Goal: Task Accomplishment & Management: Use online tool/utility

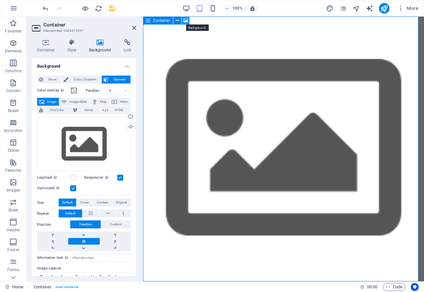
click at [185, 21] on icon at bounding box center [185, 20] width 5 height 7
click at [356, 10] on icon "navigator" at bounding box center [357, 9] width 8 height 8
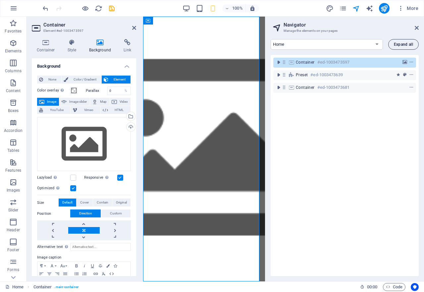
click at [406, 44] on span "Expand all" at bounding box center [403, 44] width 19 height 4
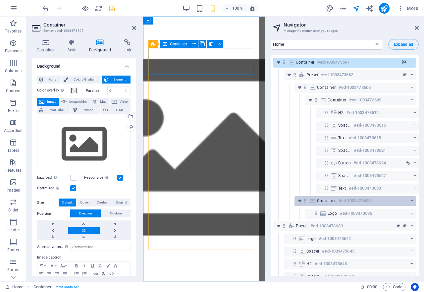
click at [323, 200] on span "Container" at bounding box center [326, 200] width 19 height 5
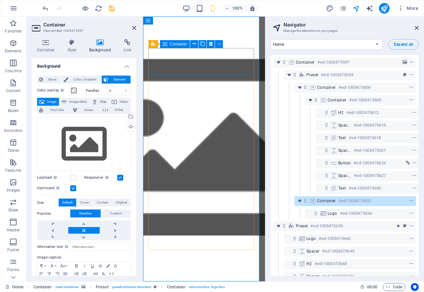
click at [322, 202] on span "Container" at bounding box center [326, 200] width 19 height 5
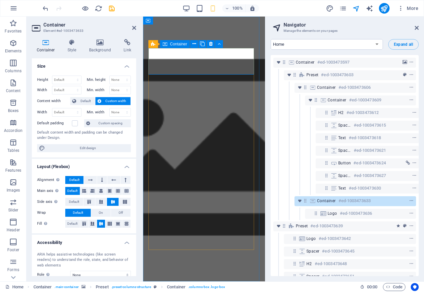
click at [340, 200] on h6 "#ed-1003473633" at bounding box center [355, 201] width 32 height 8
click at [101, 46] on h4 "Background" at bounding box center [101, 46] width 35 height 14
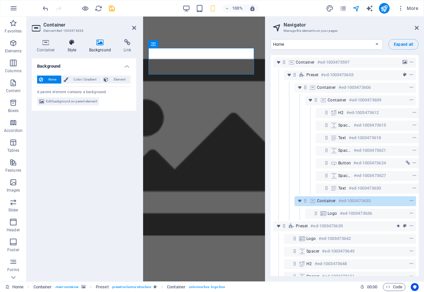
click at [72, 45] on icon at bounding box center [72, 42] width 19 height 7
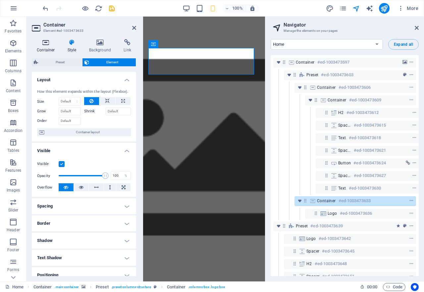
click at [42, 44] on icon at bounding box center [46, 42] width 28 height 7
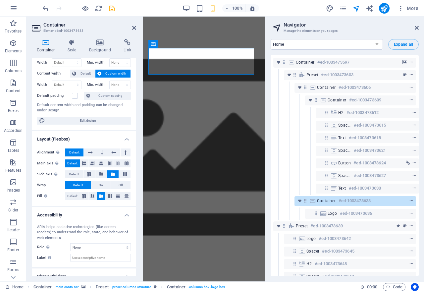
scroll to position [50, 0]
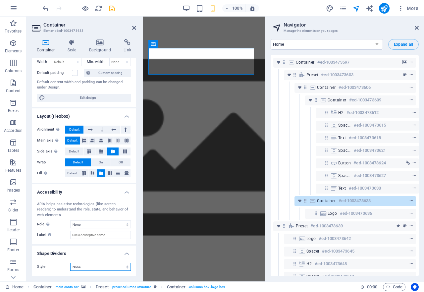
click at [126, 269] on select "None Triangle Square Diagonal Polygon 1 Polygon 2 Zigzag Multiple Zigzags Waves…" at bounding box center [100, 267] width 61 height 8
select select "half-circle"
click at [70, 263] on select "None Triangle Square Diagonal Polygon 1 Polygon 2 Zigzag Multiple Zigzags Waves…" at bounding box center [100, 267] width 61 height 8
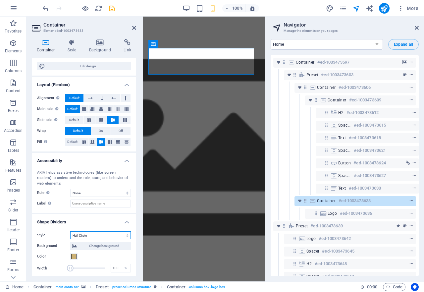
scroll to position [130, 0]
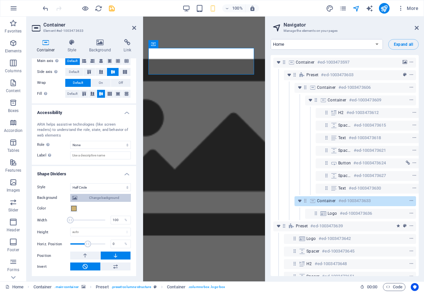
click at [92, 198] on span "Change background" at bounding box center [104, 198] width 50 height 8
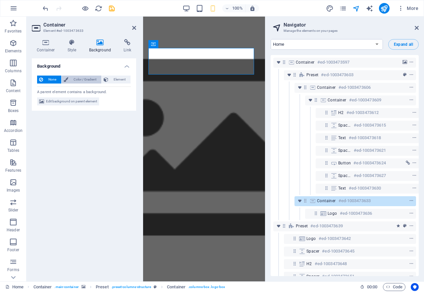
click at [75, 81] on span "Color / Gradient" at bounding box center [84, 80] width 29 height 8
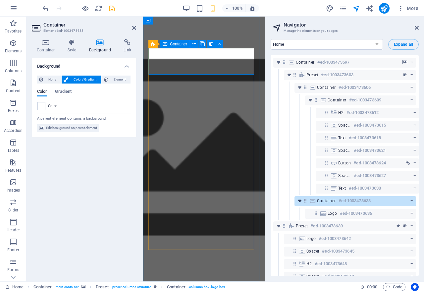
click at [303, 203] on icon "toggle-expand" at bounding box center [300, 201] width 7 height 7
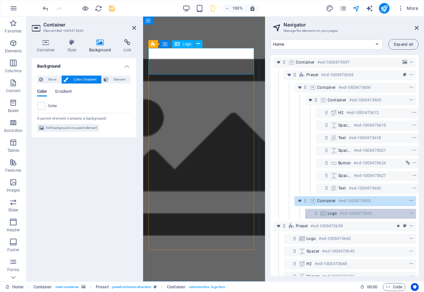
click at [331, 215] on span "Logo" at bounding box center [333, 213] width 10 height 5
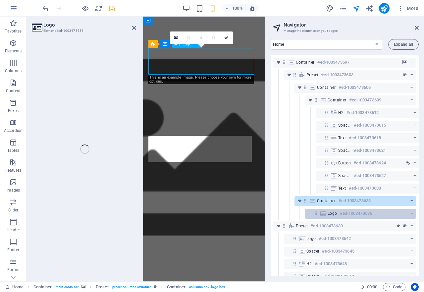
select select "px"
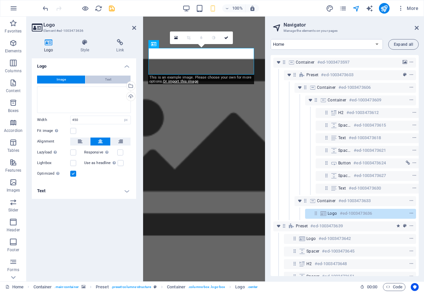
click at [114, 81] on button "Text" at bounding box center [108, 80] width 45 height 8
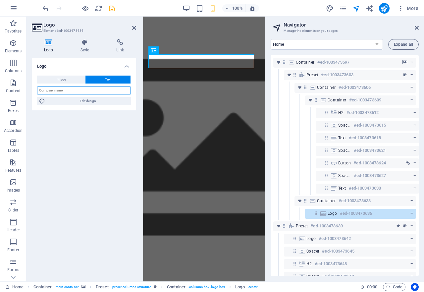
click at [70, 89] on input "text" at bounding box center [84, 91] width 94 height 8
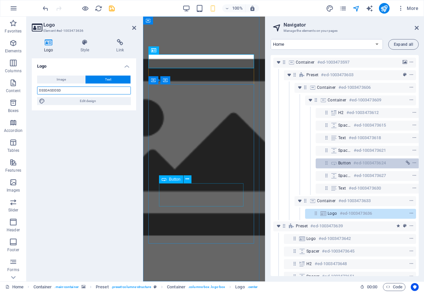
type input "DSSDASDDSD"
click at [345, 163] on span "Button" at bounding box center [345, 162] width 13 height 5
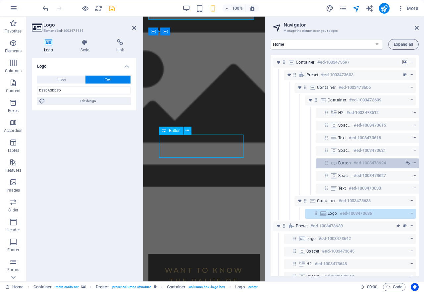
scroll to position [1, 2]
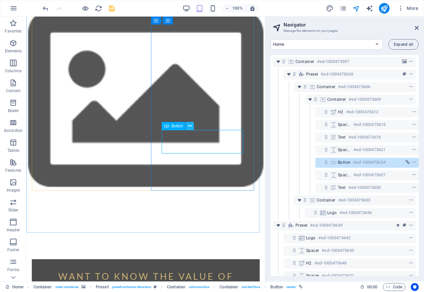
click at [189, 127] on icon at bounding box center [190, 126] width 4 height 7
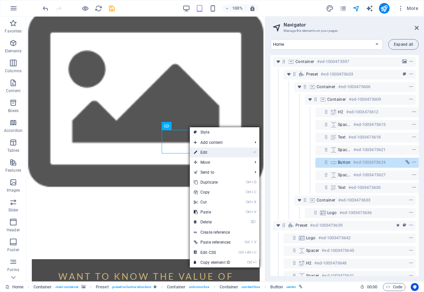
click at [207, 157] on link "⏎ Edit" at bounding box center [212, 153] width 45 height 10
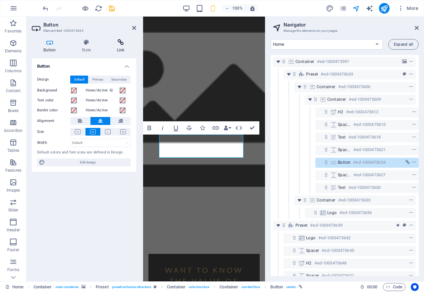
click at [119, 44] on icon at bounding box center [120, 42] width 31 height 7
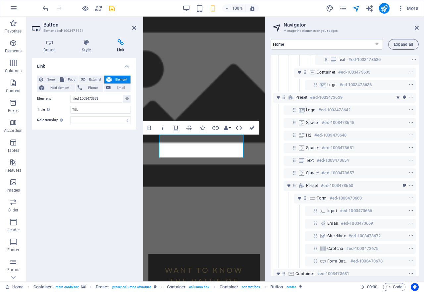
scroll to position [153, 2]
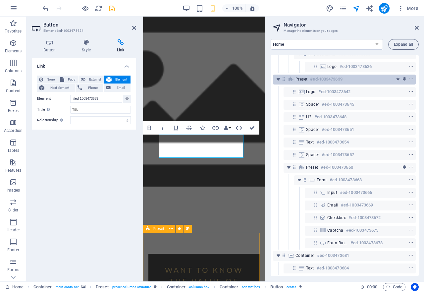
click at [340, 76] on h6 "#ed-1003473639" at bounding box center [326, 79] width 32 height 8
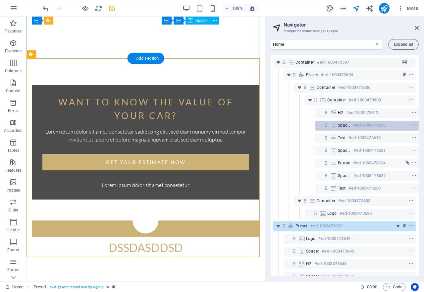
scroll to position [66, 2]
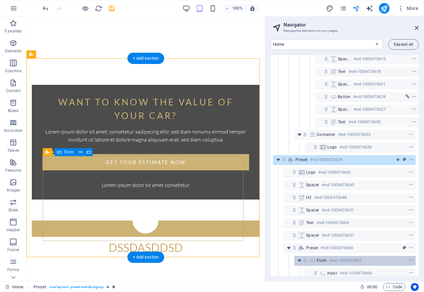
click at [333, 256] on div "Form #ed-1003473663" at bounding box center [355, 261] width 122 height 10
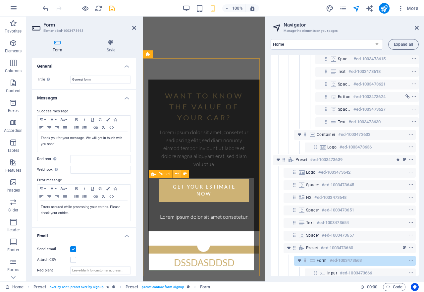
click at [178, 173] on icon at bounding box center [177, 173] width 4 height 7
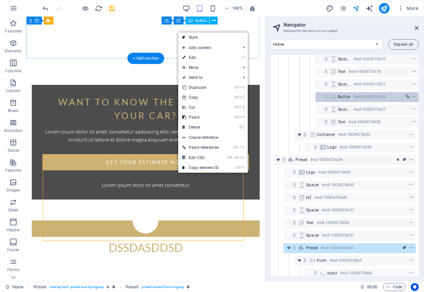
click at [344, 94] on div "Button #ed-1003473624" at bounding box center [362, 97] width 48 height 8
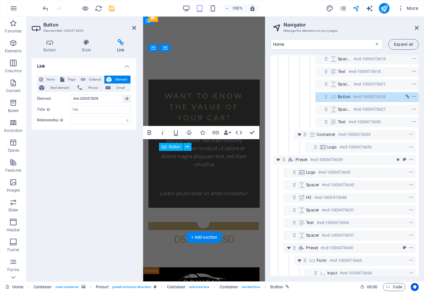
scroll to position [44, 0]
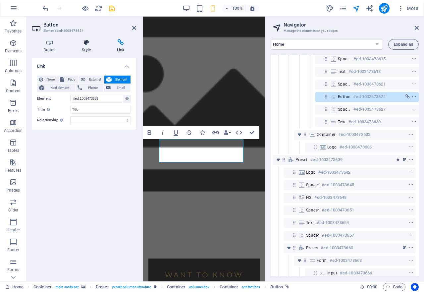
click at [87, 43] on icon at bounding box center [86, 42] width 32 height 7
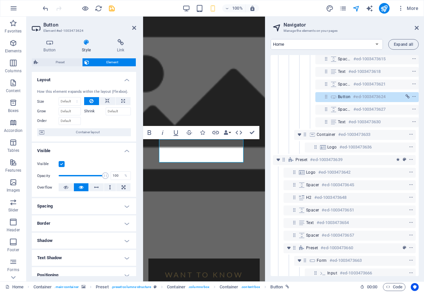
click at [87, 43] on icon at bounding box center [86, 42] width 32 height 7
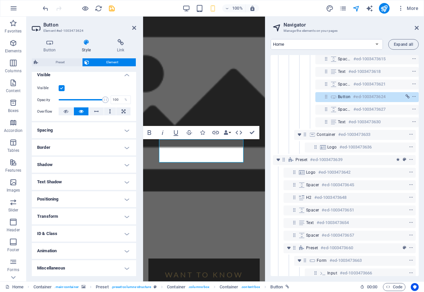
click at [124, 250] on h4 "Animation" at bounding box center [84, 251] width 104 height 16
click at [125, 251] on h4 "Animation" at bounding box center [84, 251] width 104 height 16
click at [125, 251] on h4 "Animation" at bounding box center [84, 249] width 104 height 12
click at [125, 251] on h4 "Animation" at bounding box center [84, 251] width 104 height 16
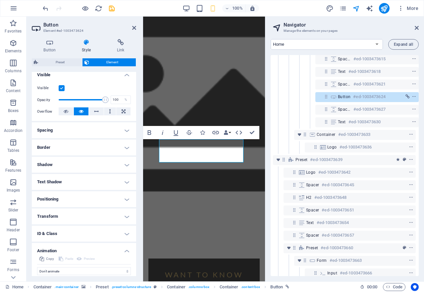
click at [125, 251] on h4 "Animation" at bounding box center [84, 249] width 104 height 12
click at [125, 251] on h4 "Animation" at bounding box center [84, 251] width 104 height 16
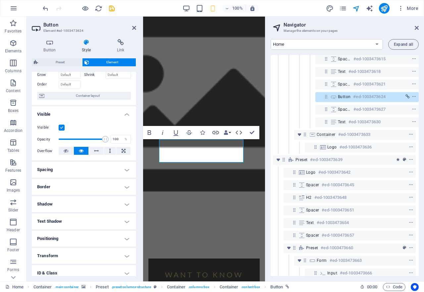
scroll to position [0, 0]
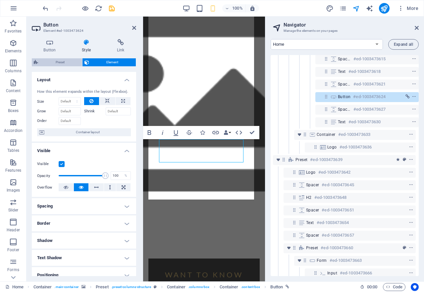
click at [54, 62] on span "Preset" at bounding box center [60, 62] width 40 height 8
select select "px"
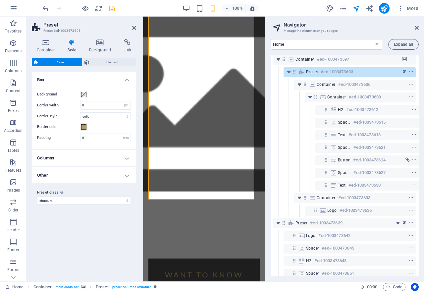
scroll to position [0, 2]
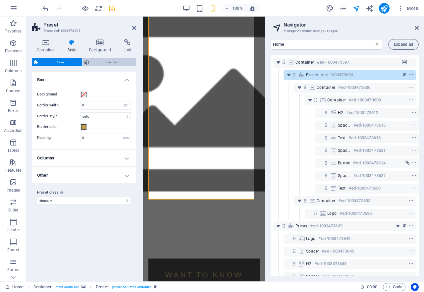
click at [106, 61] on span "Element" at bounding box center [112, 62] width 43 height 8
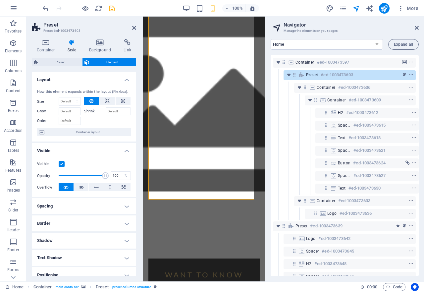
click at [106, 61] on span "Element" at bounding box center [112, 62] width 43 height 8
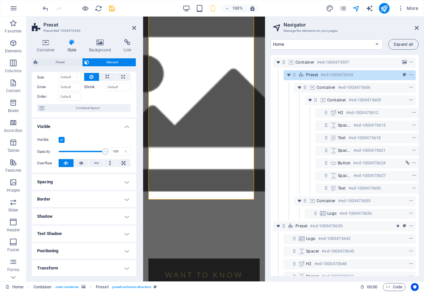
scroll to position [0, 0]
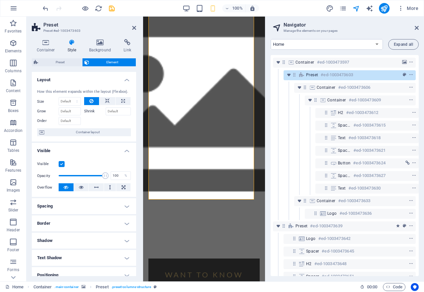
click at [104, 63] on span "Element" at bounding box center [112, 62] width 43 height 8
click at [69, 63] on span "Preset" at bounding box center [60, 62] width 40 height 8
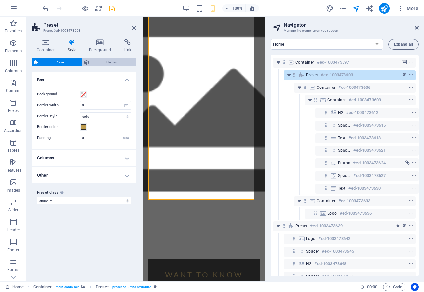
click at [114, 64] on span "Element" at bounding box center [112, 62] width 43 height 8
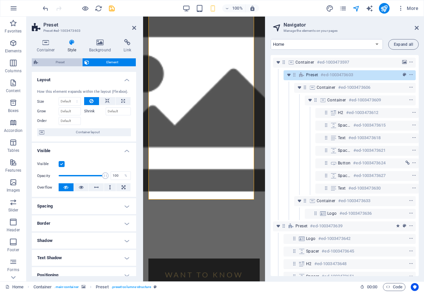
drag, startPoint x: 114, startPoint y: 64, endPoint x: 63, endPoint y: 63, distance: 51.1
click at [63, 63] on span "Preset" at bounding box center [60, 62] width 40 height 8
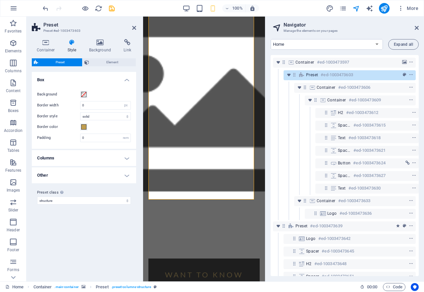
click at [46, 39] on div "Container Style Background Link Size Height Default px rem % vh vw Min. height …" at bounding box center [84, 158] width 115 height 248
click at [46, 43] on icon at bounding box center [46, 42] width 28 height 7
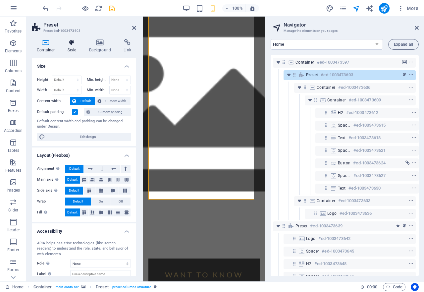
click at [72, 43] on icon at bounding box center [72, 42] width 19 height 7
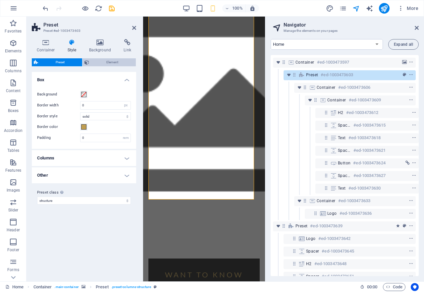
click at [104, 60] on span "Element" at bounding box center [112, 62] width 43 height 8
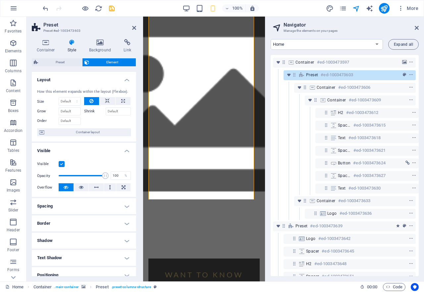
click at [60, 165] on label at bounding box center [62, 164] width 6 height 6
click at [0, 0] on input "Visible" at bounding box center [0, 0] width 0 height 0
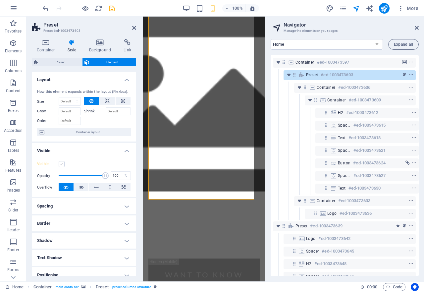
click at [63, 165] on label at bounding box center [62, 164] width 6 height 6
click at [0, 0] on input "Visible" at bounding box center [0, 0] width 0 height 0
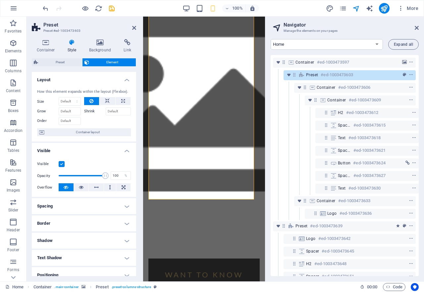
click at [63, 165] on label at bounding box center [62, 164] width 6 height 6
click at [0, 0] on input "Visible" at bounding box center [0, 0] width 0 height 0
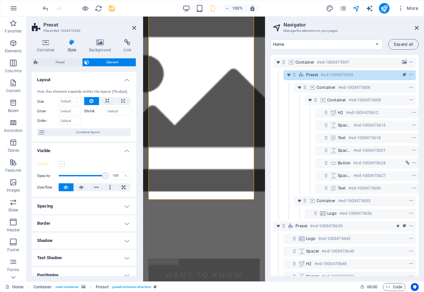
click at [63, 165] on label at bounding box center [62, 164] width 6 height 6
click at [0, 0] on input "Visible" at bounding box center [0, 0] width 0 height 0
click at [63, 165] on label at bounding box center [62, 164] width 6 height 6
click at [0, 0] on input "Visible" at bounding box center [0, 0] width 0 height 0
click at [63, 165] on label at bounding box center [62, 164] width 6 height 6
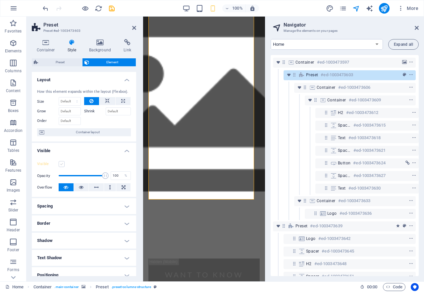
click at [0, 0] on input "Visible" at bounding box center [0, 0] width 0 height 0
click at [63, 165] on label at bounding box center [62, 164] width 6 height 6
click at [0, 0] on input "Visible" at bounding box center [0, 0] width 0 height 0
click at [63, 165] on label at bounding box center [62, 164] width 6 height 6
click at [0, 0] on input "Visible" at bounding box center [0, 0] width 0 height 0
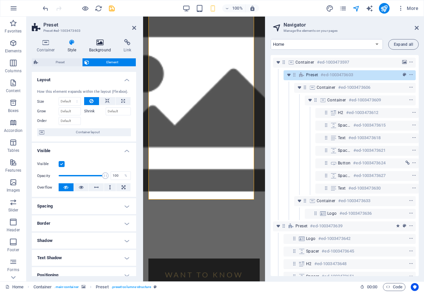
click at [100, 46] on h4 "Background" at bounding box center [101, 46] width 35 height 14
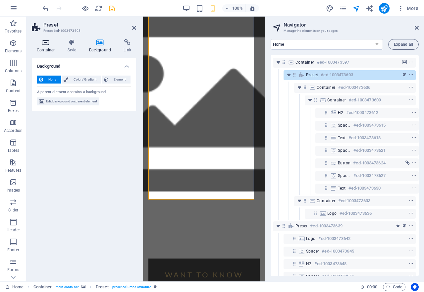
click at [39, 45] on icon at bounding box center [46, 42] width 28 height 7
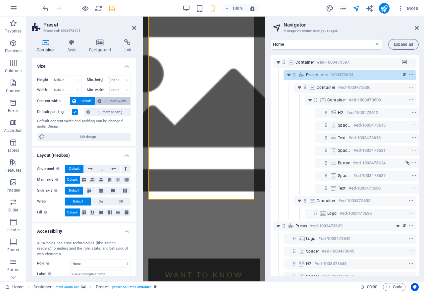
click at [112, 100] on span "Custom width" at bounding box center [116, 101] width 26 height 8
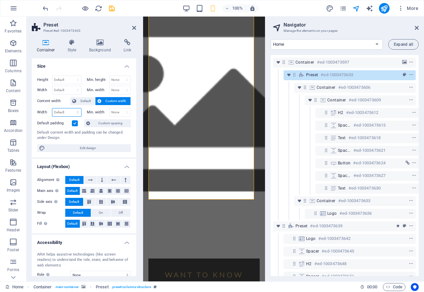
click at [63, 110] on select "Default px rem % em vh vw" at bounding box center [66, 112] width 29 height 8
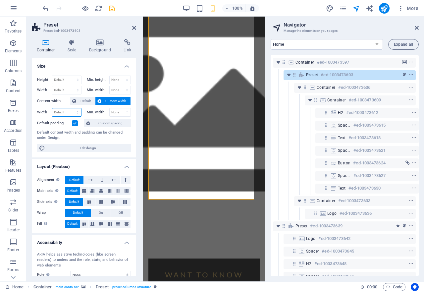
click at [63, 110] on select "Default px rem % em vh vw" at bounding box center [66, 112] width 29 height 8
click at [65, 111] on select "Default px rem % em vh vw" at bounding box center [66, 112] width 29 height 8
click at [124, 113] on select "None px rem % vh vw" at bounding box center [120, 112] width 21 height 8
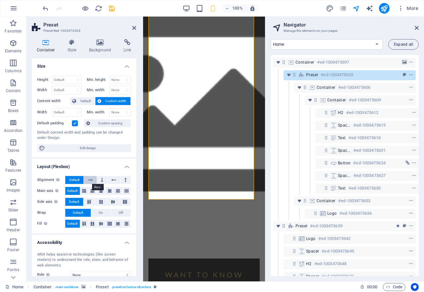
click at [90, 180] on icon at bounding box center [90, 180] width 5 height 8
click at [117, 177] on button at bounding box center [113, 180] width 13 height 8
click at [125, 178] on icon at bounding box center [126, 180] width 2 height 8
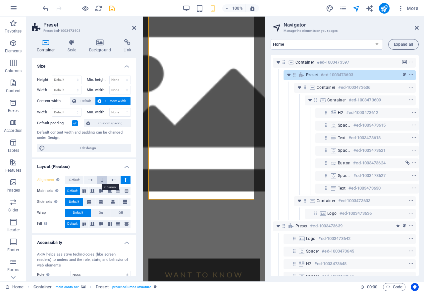
click at [103, 178] on button at bounding box center [102, 180] width 10 height 8
click at [122, 180] on button at bounding box center [126, 180] width 10 height 8
click at [102, 180] on icon at bounding box center [102, 180] width 2 height 8
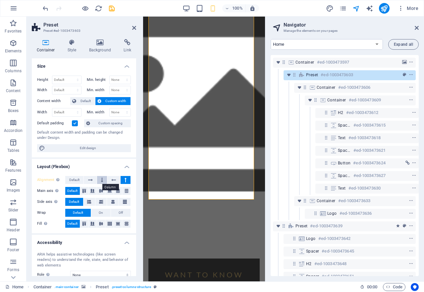
click at [102, 180] on icon at bounding box center [102, 180] width 2 height 8
click at [85, 102] on span "Default" at bounding box center [85, 101] width 15 height 8
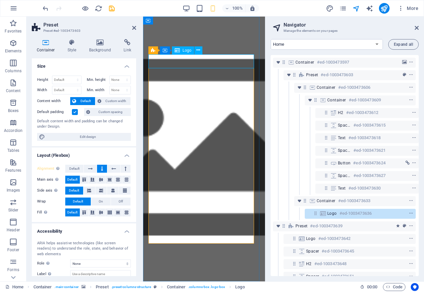
click at [329, 216] on span "Logo" at bounding box center [333, 213] width 10 height 5
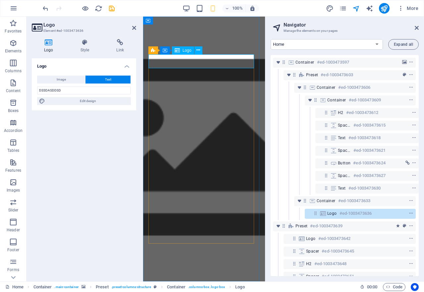
click at [329, 215] on span "Logo" at bounding box center [333, 213] width 10 height 5
click at [61, 79] on span "Image" at bounding box center [61, 80] width 9 height 8
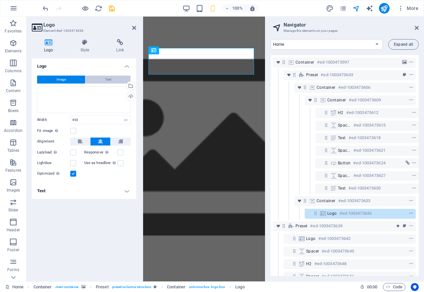
click at [95, 80] on button "Text" at bounding box center [108, 80] width 45 height 8
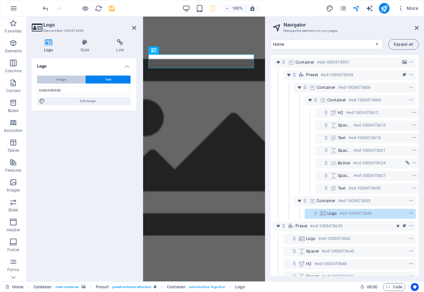
click at [47, 80] on button "Image" at bounding box center [61, 80] width 48 height 8
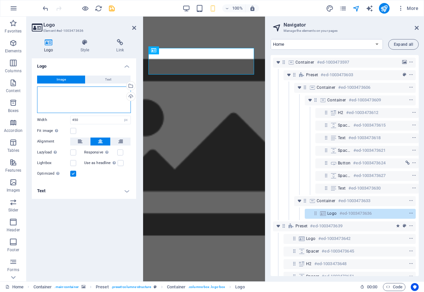
click at [65, 98] on div "Drag files here, click to choose files or select files from Files or our free s…" at bounding box center [84, 100] width 94 height 27
click at [65, 98] on body "freehindumatrimony.my Home Favorites Elements Columns Content Boxes Accordion T…" at bounding box center [212, 146] width 424 height 292
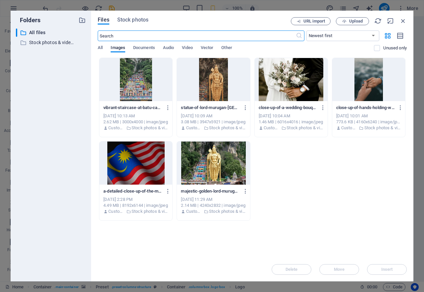
click at [218, 89] on div at bounding box center [213, 79] width 73 height 43
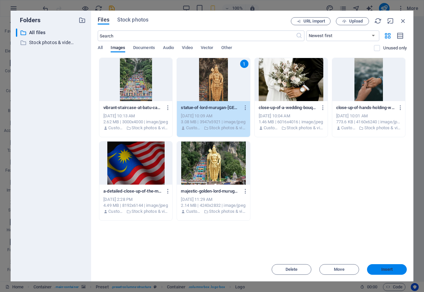
click at [391, 271] on span "Insert" at bounding box center [388, 270] width 12 height 4
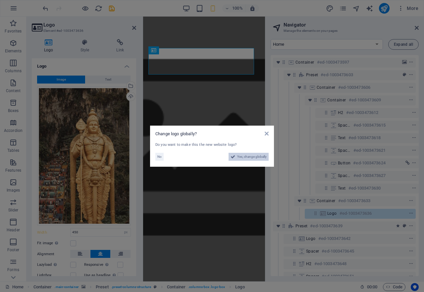
click at [239, 159] on span "Yes, change globally" at bounding box center [252, 157] width 30 height 8
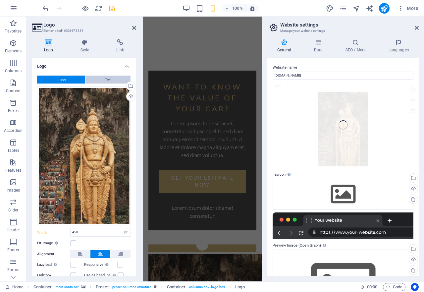
click at [103, 80] on button "Text" at bounding box center [108, 80] width 45 height 8
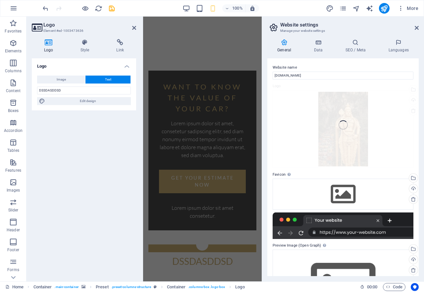
scroll to position [25, 0]
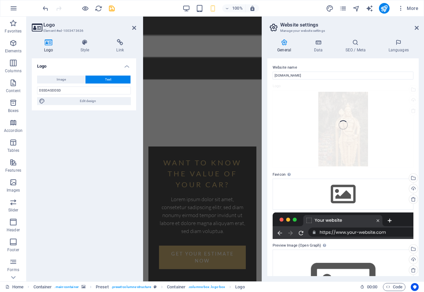
click at [103, 80] on button "Text" at bounding box center [108, 80] width 45 height 8
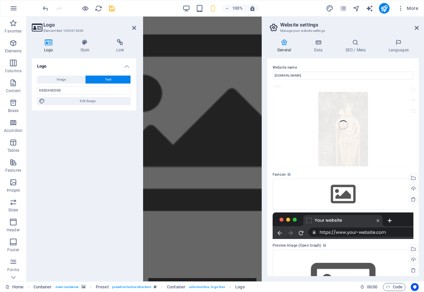
scroll to position [0, 0]
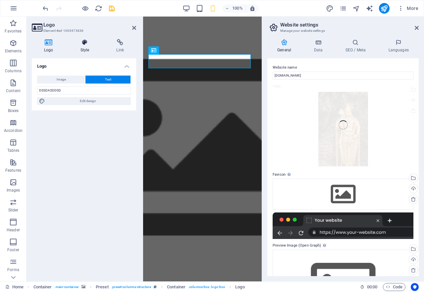
click at [82, 47] on h4 "Style" at bounding box center [86, 46] width 36 height 14
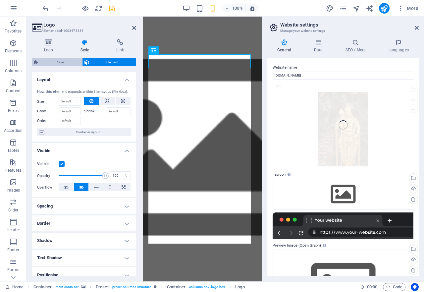
click at [64, 64] on span "Preset" at bounding box center [60, 62] width 40 height 8
select select "px"
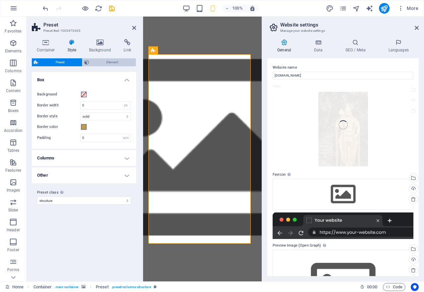
click at [100, 64] on span "Element" at bounding box center [112, 62] width 43 height 8
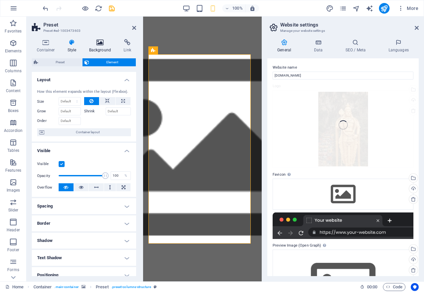
click at [102, 48] on h4 "Background" at bounding box center [101, 46] width 35 height 14
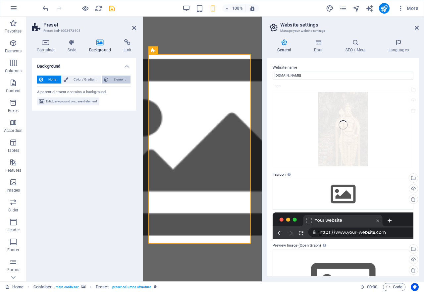
click at [108, 82] on icon at bounding box center [106, 80] width 5 height 8
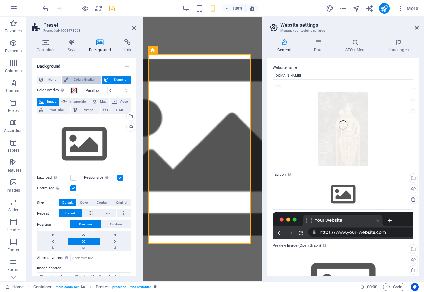
click at [94, 79] on span "Color / Gradient" at bounding box center [84, 80] width 29 height 8
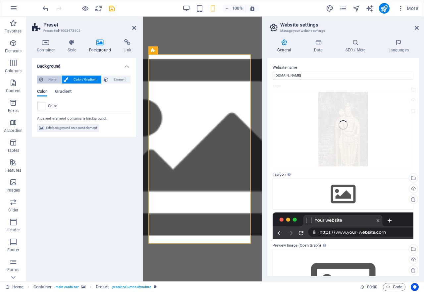
click at [49, 78] on span "None" at bounding box center [52, 80] width 14 height 8
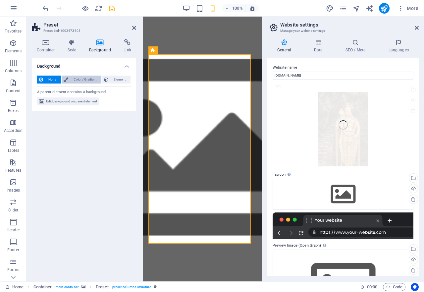
click at [65, 79] on icon at bounding box center [66, 80] width 5 height 8
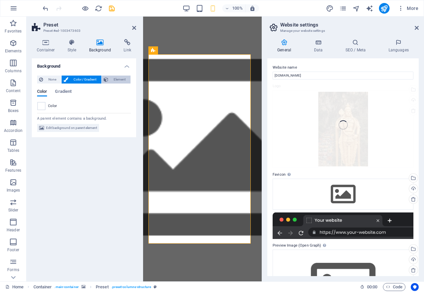
click at [116, 81] on span "Element" at bounding box center [119, 80] width 18 height 8
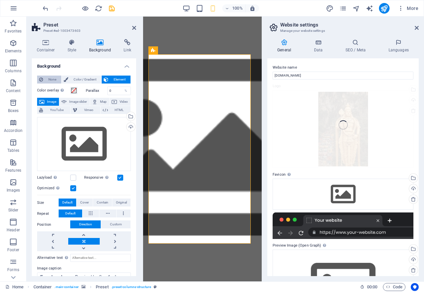
click at [47, 80] on span "None" at bounding box center [52, 80] width 14 height 8
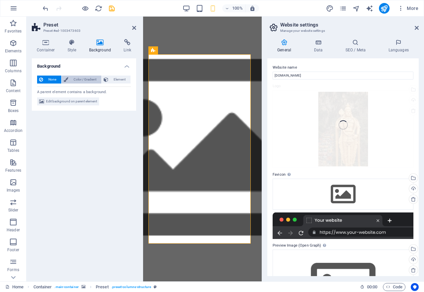
click at [82, 80] on span "Color / Gradient" at bounding box center [84, 80] width 29 height 8
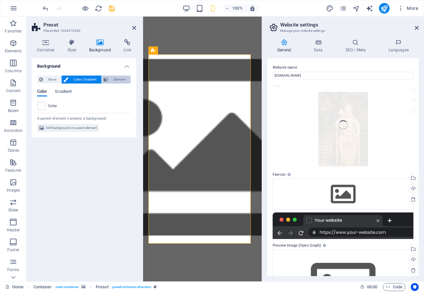
click at [118, 81] on span "Element" at bounding box center [119, 80] width 18 height 8
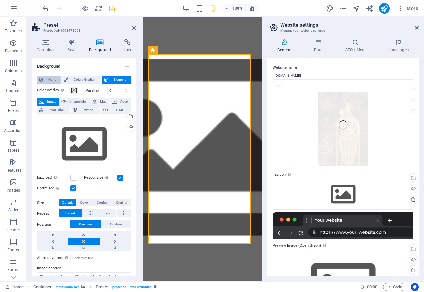
click at [50, 78] on span "None" at bounding box center [52, 80] width 14 height 8
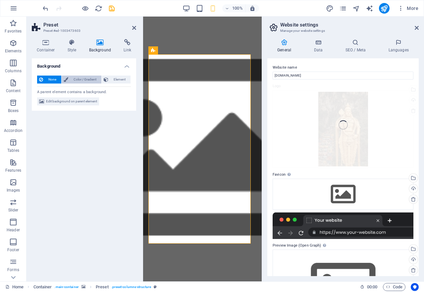
click at [69, 81] on button "Color / Gradient" at bounding box center [82, 80] width 40 height 8
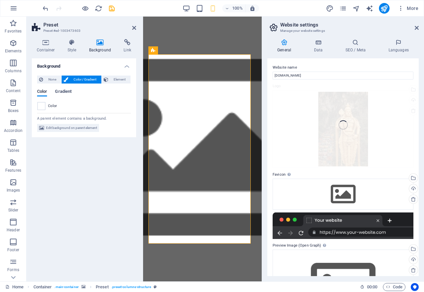
click at [59, 91] on span "Gradient" at bounding box center [63, 92] width 17 height 9
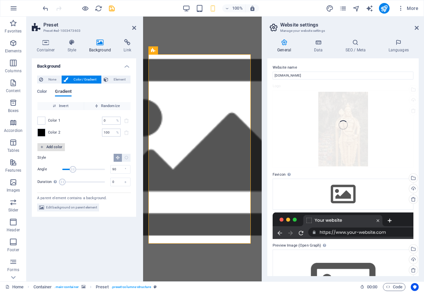
click at [40, 147] on icon "button" at bounding box center [42, 147] width 4 height 4
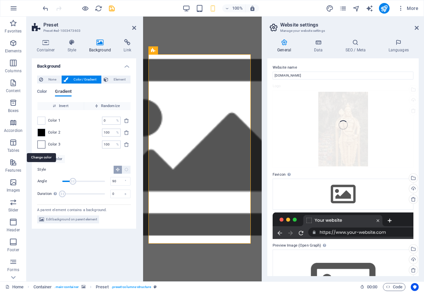
click at [42, 147] on span at bounding box center [41, 144] width 7 height 7
click at [0, 0] on li "Transparent rgba(0,0,0,.0)" at bounding box center [0, 0] width 0 height 0
type input "rgba(0, 0, 0, 0)"
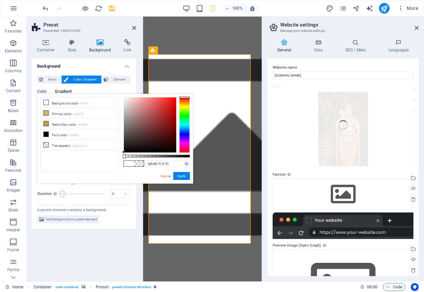
click at [186, 135] on div at bounding box center [184, 125] width 11 height 56
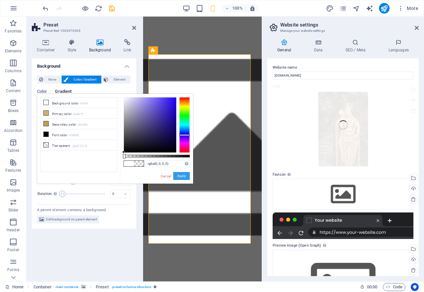
click at [180, 173] on button "Apply" at bounding box center [181, 176] width 17 height 8
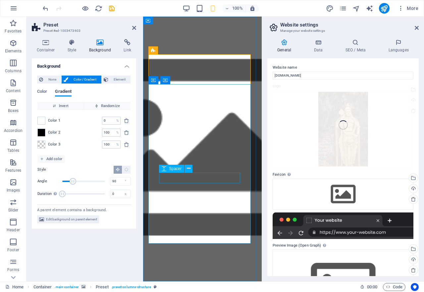
select select "rem"
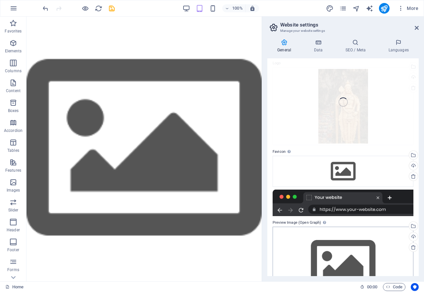
scroll to position [55, 0]
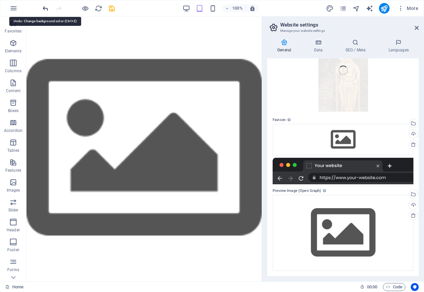
click at [46, 8] on icon "undo" at bounding box center [46, 9] width 8 height 8
click at [43, 7] on icon "undo" at bounding box center [46, 9] width 8 height 8
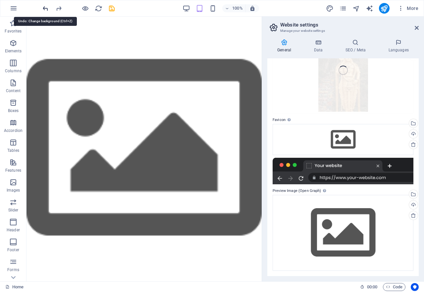
click at [43, 7] on icon "undo" at bounding box center [46, 9] width 8 height 8
click at [44, 7] on icon "undo" at bounding box center [46, 9] width 8 height 8
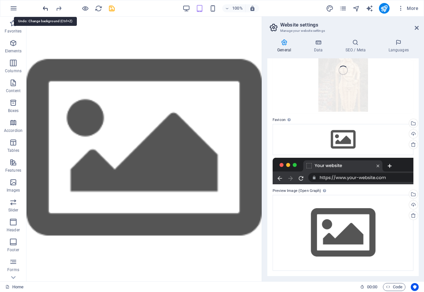
click at [44, 7] on icon "undo" at bounding box center [46, 9] width 8 height 8
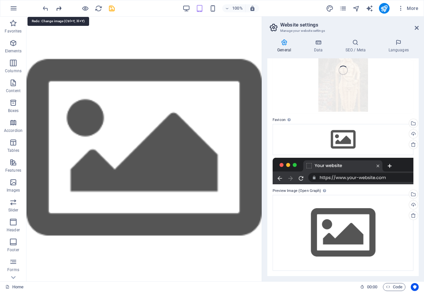
click at [60, 8] on icon "redo" at bounding box center [59, 9] width 8 height 8
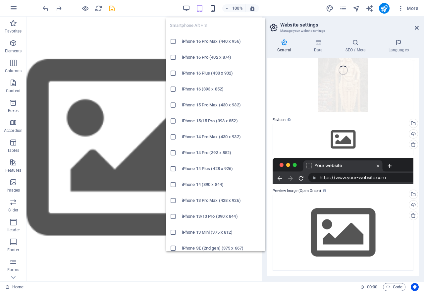
click at [213, 10] on icon "button" at bounding box center [213, 9] width 8 height 8
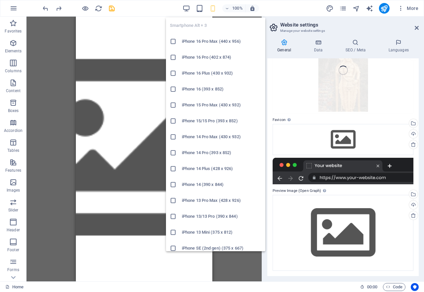
click at [193, 43] on h6 "iPhone 16 Pro Max (440 x 956)" at bounding box center [222, 41] width 80 height 8
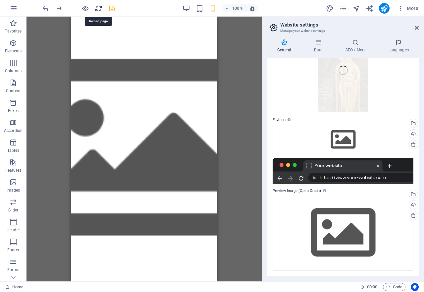
click at [96, 9] on icon "reload" at bounding box center [99, 9] width 8 height 8
click at [417, 27] on icon at bounding box center [417, 27] width 4 height 5
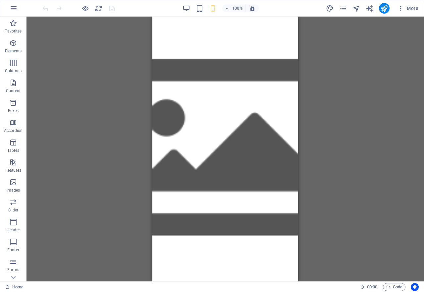
click at [417, 27] on div "Container Container Container Preset Container Preset Container Logo Container" at bounding box center [226, 149] width 398 height 265
click at [357, 8] on icon "navigator" at bounding box center [357, 9] width 8 height 8
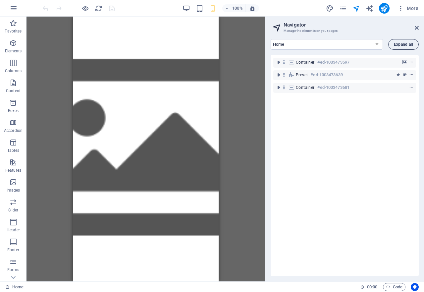
click at [399, 46] on span "Expand all" at bounding box center [403, 44] width 19 height 4
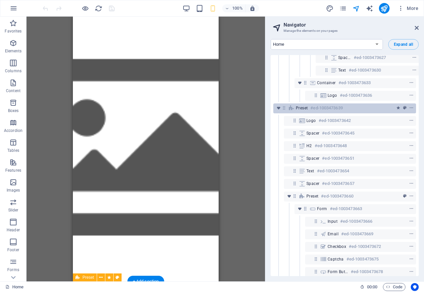
scroll to position [133, 0]
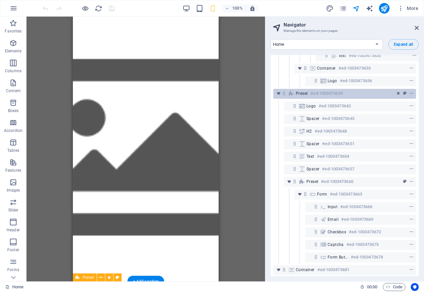
click at [312, 96] on h6 "#ed-1003473639" at bounding box center [327, 94] width 32 height 8
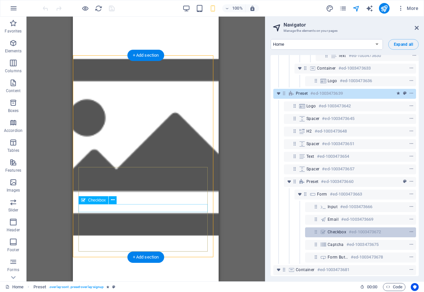
scroll to position [153, 0]
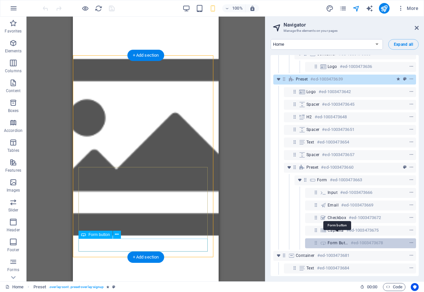
click at [333, 240] on span "Form button" at bounding box center [338, 242] width 21 height 5
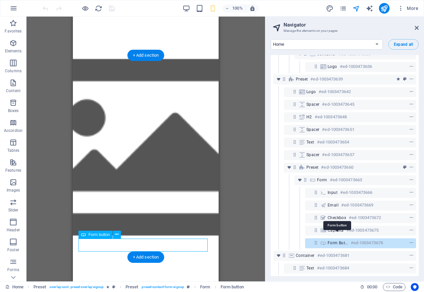
click at [342, 240] on span "Form button" at bounding box center [338, 242] width 21 height 5
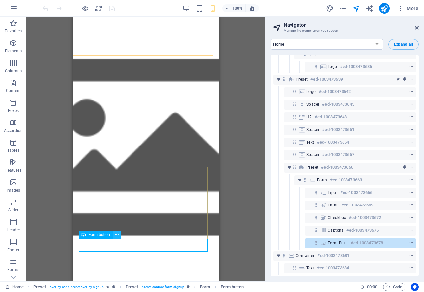
click at [116, 236] on icon at bounding box center [117, 234] width 4 height 7
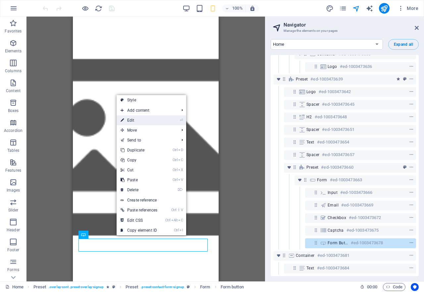
click at [131, 120] on link "⏎ Edit" at bounding box center [139, 120] width 45 height 10
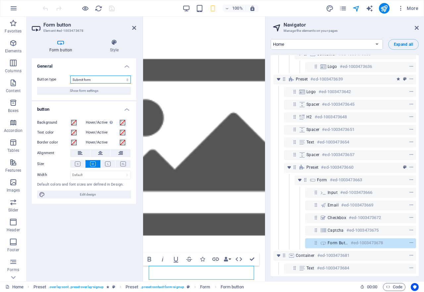
click at [109, 81] on select "Submit form Reset form No action" at bounding box center [100, 80] width 61 height 8
click at [113, 46] on h4 "Style" at bounding box center [115, 46] width 44 height 14
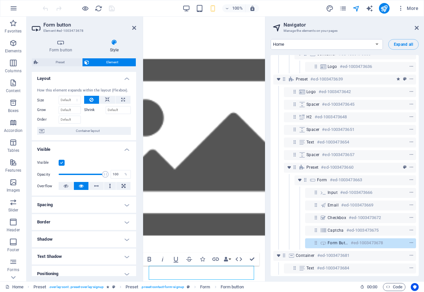
scroll to position [0, 0]
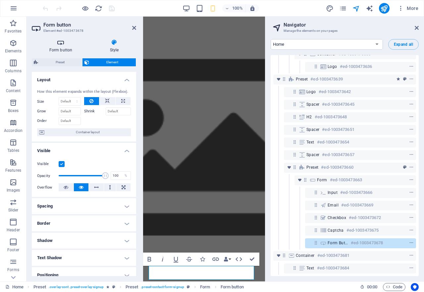
click at [63, 43] on icon at bounding box center [61, 42] width 58 height 7
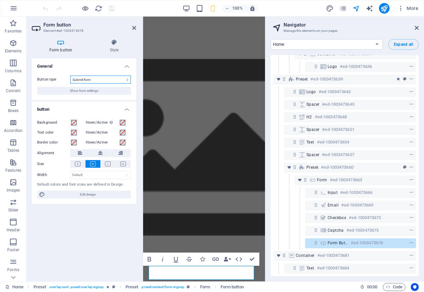
click at [88, 80] on select "Submit form Reset form No action" at bounding box center [100, 80] width 61 height 8
click at [64, 45] on icon at bounding box center [61, 42] width 58 height 7
click at [112, 47] on h4 "Style" at bounding box center [115, 46] width 44 height 14
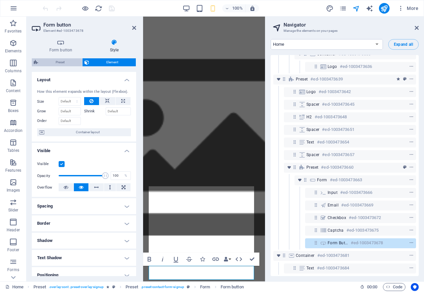
click at [62, 61] on span "Preset" at bounding box center [60, 62] width 40 height 8
click at [62, 61] on div "Form button Element #ed-1003473678 Form button Style General Button type Submit…" at bounding box center [146, 149] width 239 height 265
select select "px"
select select "rem"
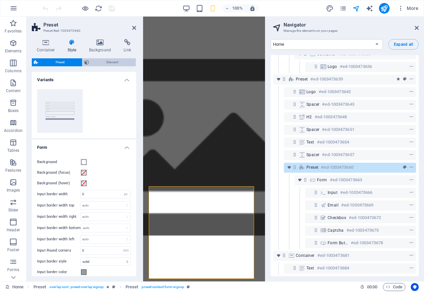
click at [102, 64] on span "Element" at bounding box center [112, 62] width 43 height 8
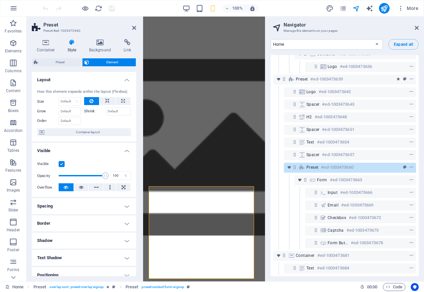
click at [102, 64] on span "Element" at bounding box center [112, 62] width 43 height 8
click at [62, 62] on span "Preset" at bounding box center [60, 62] width 40 height 8
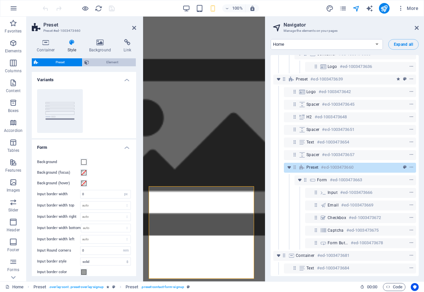
click at [97, 64] on span "Element" at bounding box center [112, 62] width 43 height 8
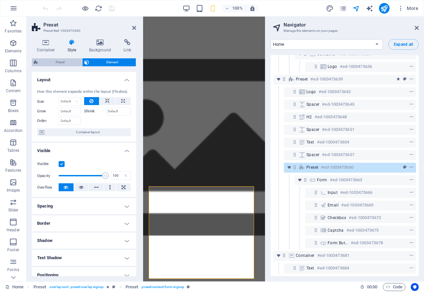
click at [61, 64] on span "Preset" at bounding box center [60, 62] width 40 height 8
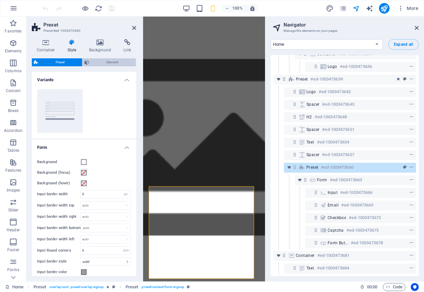
click at [94, 63] on span "Element" at bounding box center [112, 62] width 43 height 8
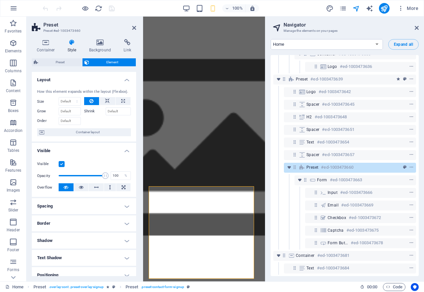
click at [94, 63] on span "Element" at bounding box center [112, 62] width 43 height 8
click at [43, 62] on span "Preset" at bounding box center [60, 62] width 40 height 8
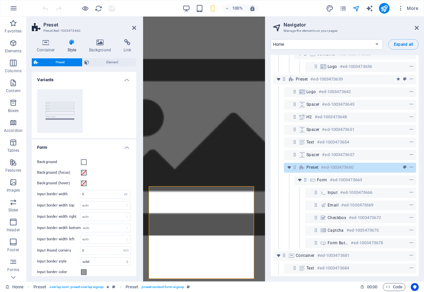
click at [43, 62] on span "Preset" at bounding box center [60, 62] width 40 height 8
click at [110, 63] on span "Element" at bounding box center [112, 62] width 43 height 8
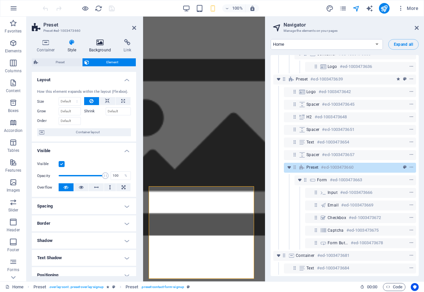
click at [103, 47] on h4 "Background" at bounding box center [101, 46] width 35 height 14
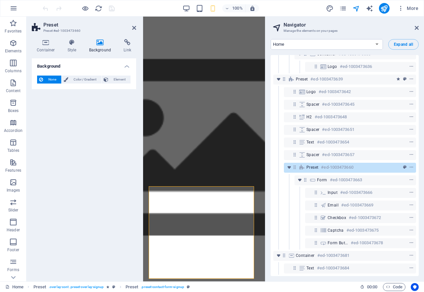
click at [103, 47] on h4 "Background" at bounding box center [101, 46] width 35 height 14
click at [43, 50] on h4 "Container" at bounding box center [47, 46] width 31 height 14
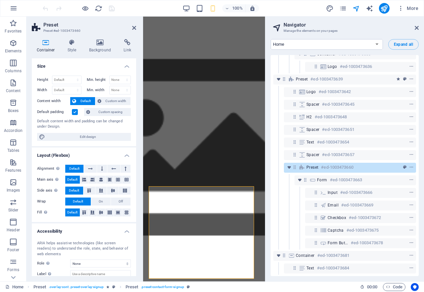
click at [43, 49] on h4 "Container" at bounding box center [47, 46] width 31 height 14
click at [71, 42] on icon at bounding box center [72, 42] width 19 height 7
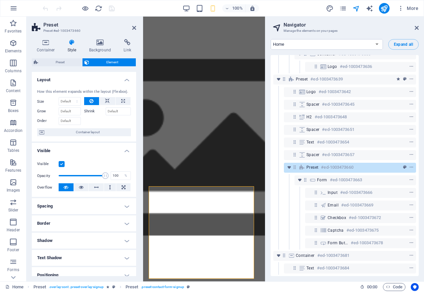
click at [60, 164] on label at bounding box center [62, 164] width 6 height 6
click at [0, 0] on input "Visible" at bounding box center [0, 0] width 0 height 0
click at [60, 164] on label at bounding box center [62, 164] width 6 height 6
click at [0, 0] on input "Visible" at bounding box center [0, 0] width 0 height 0
click at [60, 164] on label at bounding box center [62, 164] width 6 height 6
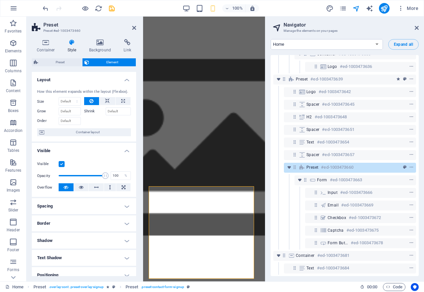
click at [0, 0] on input "Visible" at bounding box center [0, 0] width 0 height 0
click at [60, 164] on label at bounding box center [62, 164] width 6 height 6
click at [0, 0] on input "Visible" at bounding box center [0, 0] width 0 height 0
click at [60, 164] on label at bounding box center [62, 164] width 6 height 6
click at [0, 0] on input "Visible" at bounding box center [0, 0] width 0 height 0
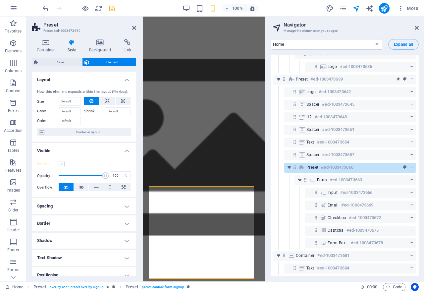
click at [60, 164] on label at bounding box center [62, 164] width 6 height 6
click at [0, 0] on input "Visible" at bounding box center [0, 0] width 0 height 0
click at [60, 164] on label at bounding box center [62, 164] width 6 height 6
click at [0, 0] on input "Visible" at bounding box center [0, 0] width 0 height 0
click at [60, 164] on label at bounding box center [62, 164] width 6 height 6
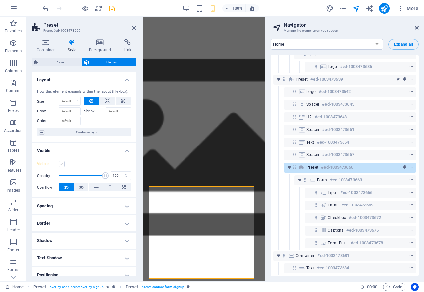
click at [0, 0] on input "Visible" at bounding box center [0, 0] width 0 height 0
click at [64, 62] on span "Preset" at bounding box center [60, 62] width 40 height 8
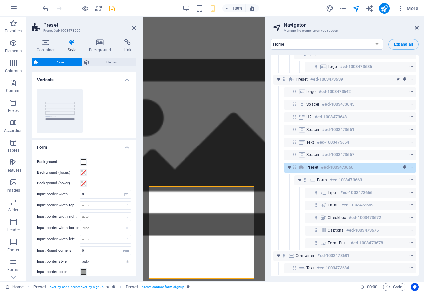
click at [64, 62] on span "Preset" at bounding box center [60, 62] width 40 height 8
click at [63, 104] on button "Default" at bounding box center [60, 111] width 46 height 44
type input "1"
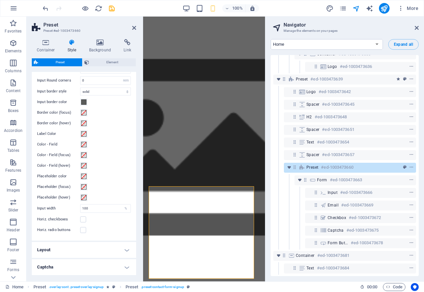
scroll to position [196, 0]
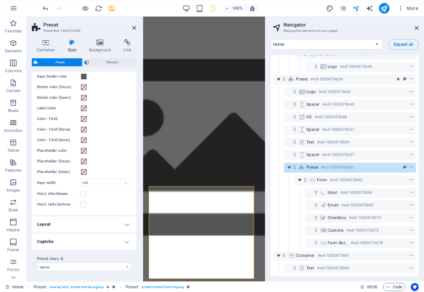
click at [125, 225] on h4 "Layout" at bounding box center [84, 225] width 104 height 16
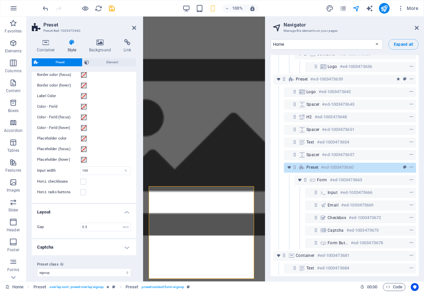
scroll to position [214, 0]
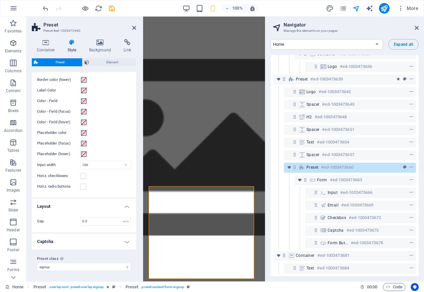
click at [125, 243] on h4 "Captcha" at bounding box center [84, 242] width 104 height 16
click at [61, 268] on select "signup Add preset class" at bounding box center [84, 267] width 94 height 8
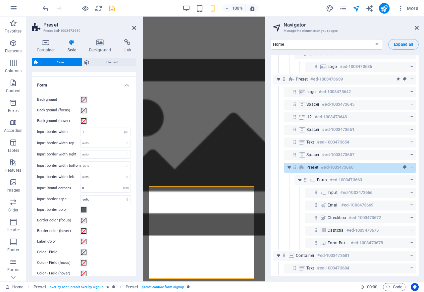
scroll to position [48, 0]
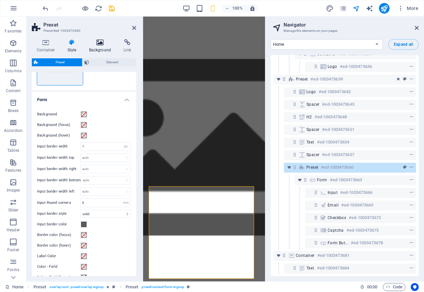
click at [99, 44] on icon at bounding box center [100, 42] width 32 height 7
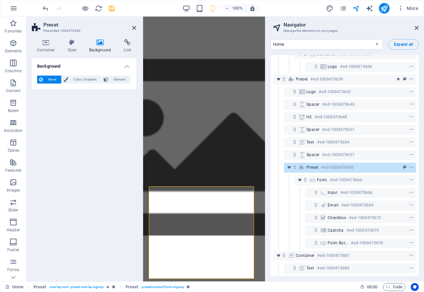
click at [99, 44] on icon at bounding box center [100, 42] width 32 height 7
click at [110, 79] on span "Element" at bounding box center [119, 80] width 18 height 8
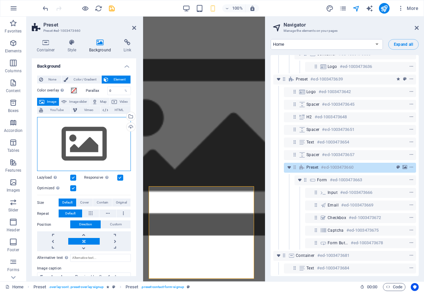
click at [94, 140] on div "Drag files here, click to choose files or select files from Files or our free s…" at bounding box center [84, 144] width 94 height 54
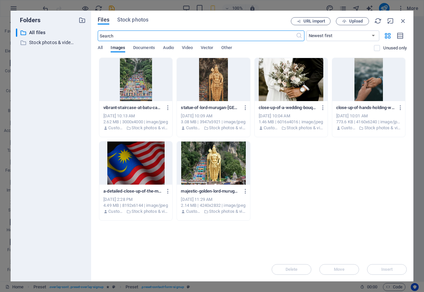
click at [129, 92] on div at bounding box center [135, 79] width 73 height 43
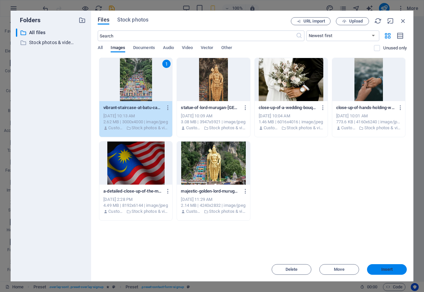
click at [386, 268] on span "Insert" at bounding box center [388, 270] width 12 height 4
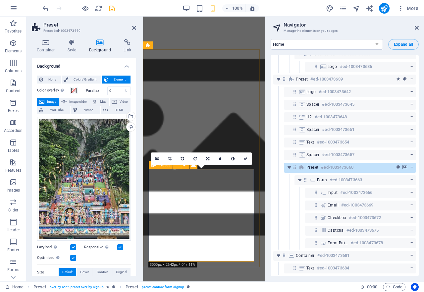
click at [314, 165] on span "Preset" at bounding box center [313, 167] width 12 height 5
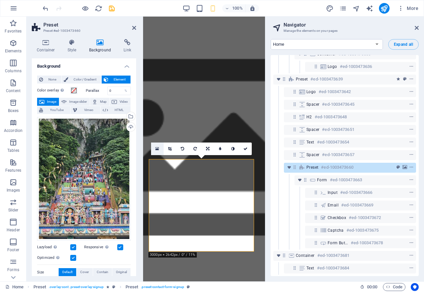
click at [157, 148] on icon at bounding box center [158, 149] width 4 height 5
click at [307, 152] on span "Spacer" at bounding box center [313, 154] width 13 height 5
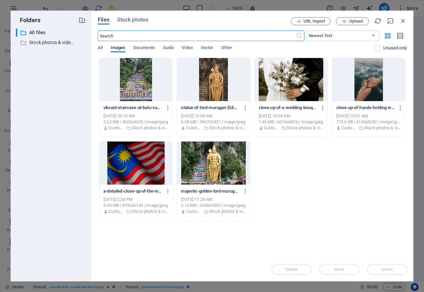
select select "rem"
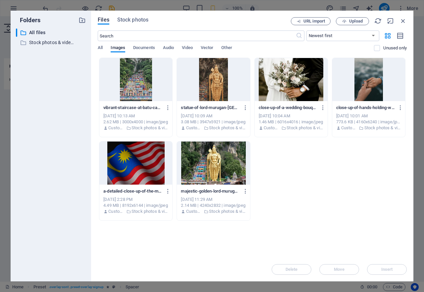
click at [153, 165] on div at bounding box center [135, 163] width 73 height 43
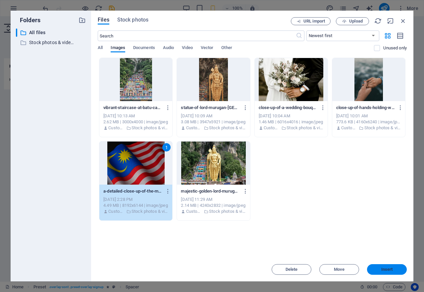
click at [386, 272] on span "Insert" at bounding box center [388, 270] width 12 height 4
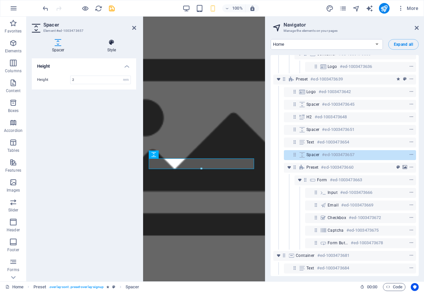
click at [111, 45] on icon at bounding box center [111, 42] width 49 height 7
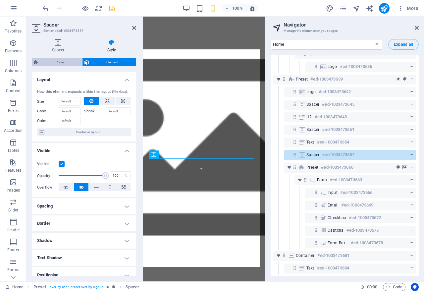
click at [61, 61] on span "Preset" at bounding box center [60, 62] width 40 height 8
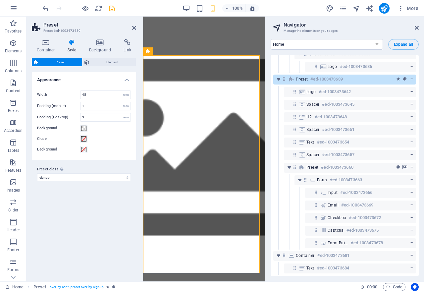
click at [61, 61] on span "Preset" at bounding box center [60, 62] width 40 height 8
click at [105, 45] on icon at bounding box center [100, 42] width 32 height 7
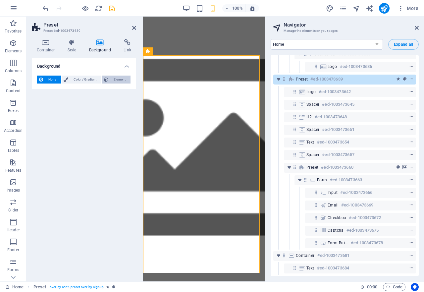
click at [115, 82] on span "Element" at bounding box center [119, 80] width 18 height 8
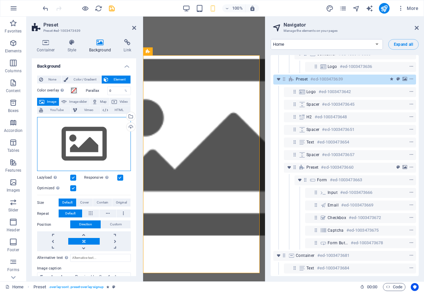
click at [95, 139] on div "Drag files here, click to choose files or select files from Files or our free s…" at bounding box center [84, 144] width 94 height 54
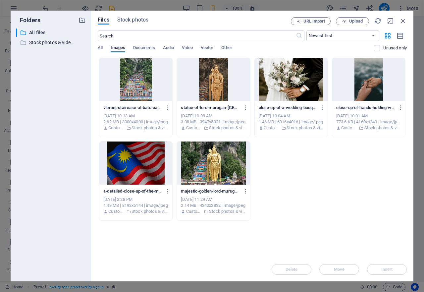
click at [137, 93] on div at bounding box center [135, 79] width 73 height 43
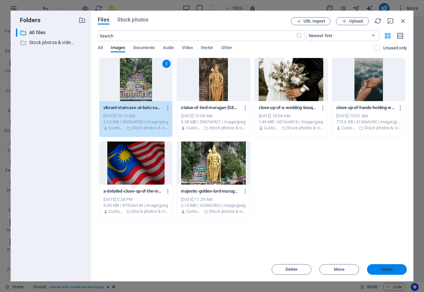
click at [392, 268] on span "Insert" at bounding box center [388, 270] width 12 height 4
click at [254, 268] on div "Text #ed-1003473684" at bounding box center [182, 268] width 143 height 13
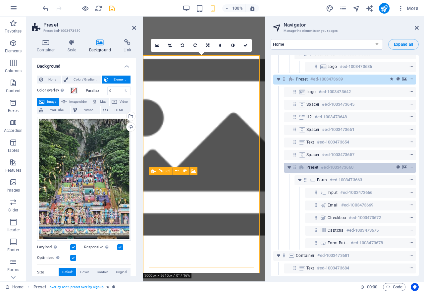
click at [385, 163] on div at bounding box center [399, 167] width 31 height 8
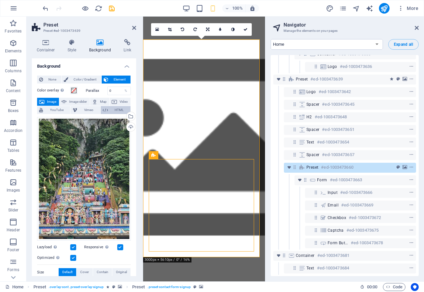
click at [115, 112] on span "HTML" at bounding box center [119, 110] width 19 height 8
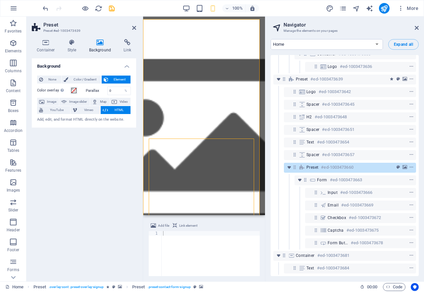
click at [111, 109] on span "HTML" at bounding box center [119, 110] width 19 height 8
click at [345, 7] on icon "pages" at bounding box center [344, 9] width 8 height 8
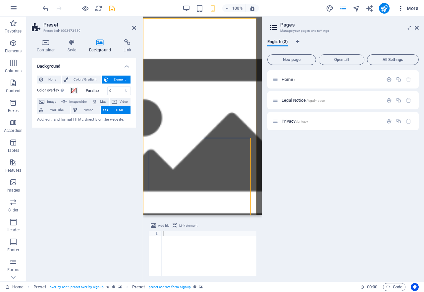
click at [404, 9] on icon "button" at bounding box center [401, 8] width 7 height 7
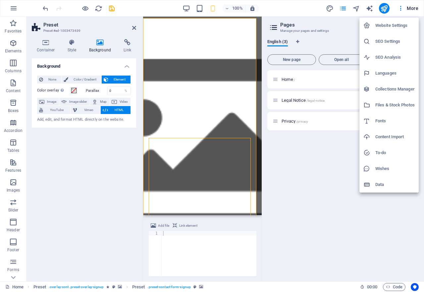
click at [377, 185] on h6 "Data" at bounding box center [395, 185] width 39 height 8
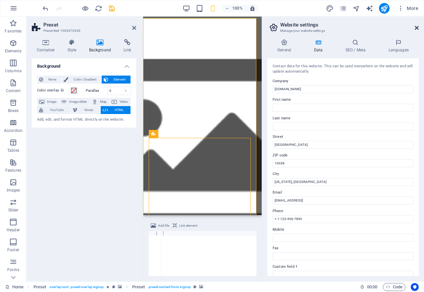
click at [417, 26] on icon at bounding box center [417, 27] width 4 height 5
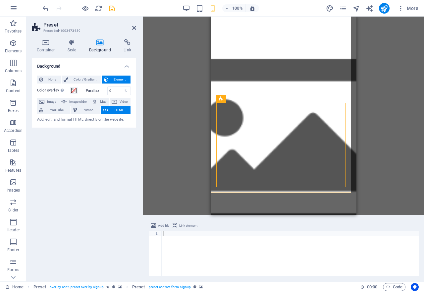
drag, startPoint x: 417, startPoint y: 26, endPoint x: 104, endPoint y: 170, distance: 344.7
click at [104, 170] on div "Background None Color / Gradient Element Stretch background to full-width Color…" at bounding box center [84, 167] width 104 height 218
click at [196, 242] on div at bounding box center [290, 258] width 257 height 54
click at [49, 101] on span "Image" at bounding box center [51, 102] width 11 height 8
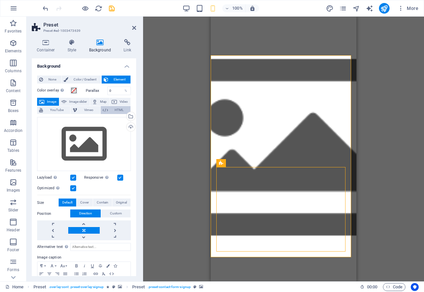
click at [121, 109] on span "HTML" at bounding box center [119, 110] width 19 height 8
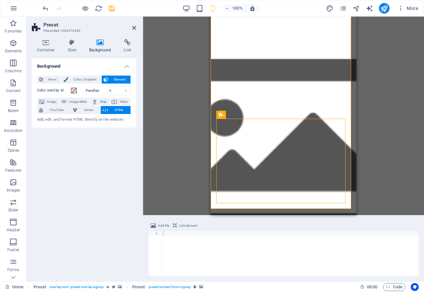
click at [174, 254] on div at bounding box center [290, 258] width 257 height 54
click at [45, 44] on icon at bounding box center [46, 42] width 28 height 7
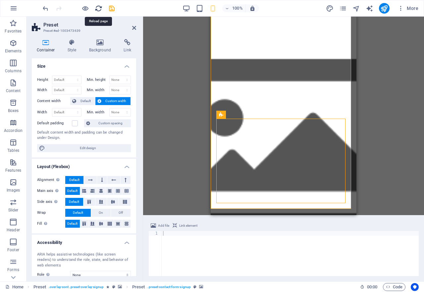
click at [96, 7] on icon "reload" at bounding box center [99, 9] width 8 height 8
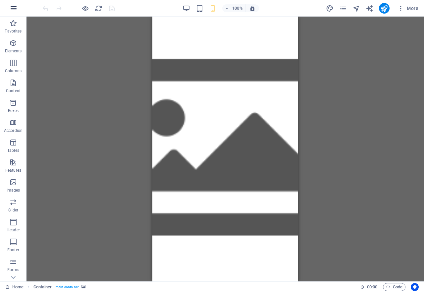
click at [12, 9] on icon "button" at bounding box center [14, 8] width 8 height 8
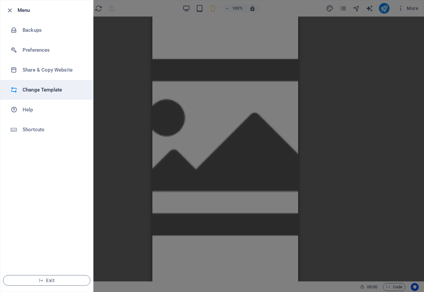
click at [45, 85] on li "Change Template" at bounding box center [46, 90] width 93 height 20
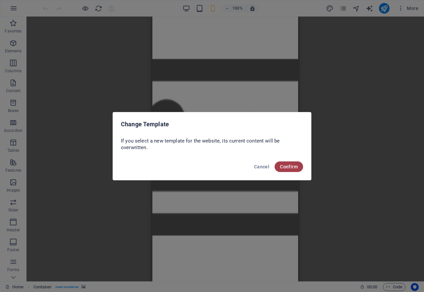
click at [287, 165] on span "Confirm" at bounding box center [289, 166] width 18 height 5
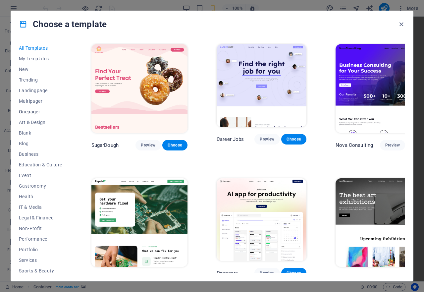
click at [22, 110] on span "Onepager" at bounding box center [40, 111] width 43 height 5
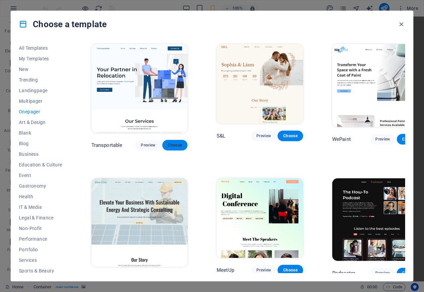
click at [170, 143] on span "Choose" at bounding box center [175, 145] width 15 height 5
click at [168, 143] on span "Choose" at bounding box center [175, 145] width 15 height 5
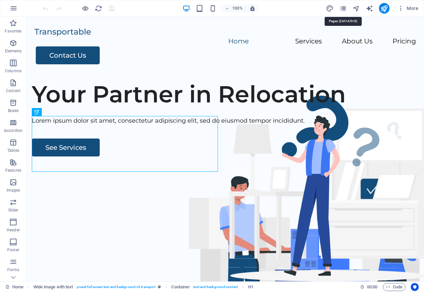
click at [344, 9] on icon "pages" at bounding box center [344, 9] width 8 height 8
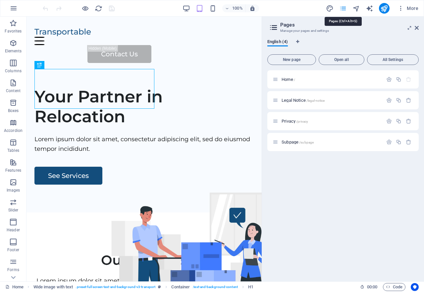
click at [344, 9] on icon "pages" at bounding box center [344, 9] width 8 height 8
click at [417, 27] on icon at bounding box center [417, 27] width 4 height 5
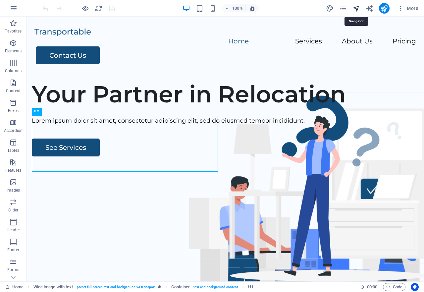
click at [357, 10] on icon "navigator" at bounding box center [357, 9] width 8 height 8
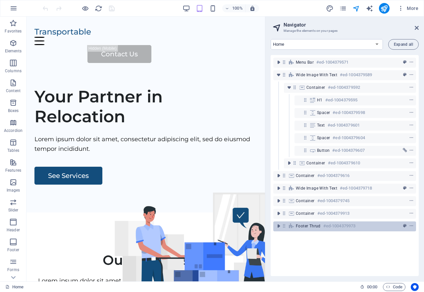
click at [314, 224] on span "Footer Thrud" at bounding box center [308, 225] width 25 height 5
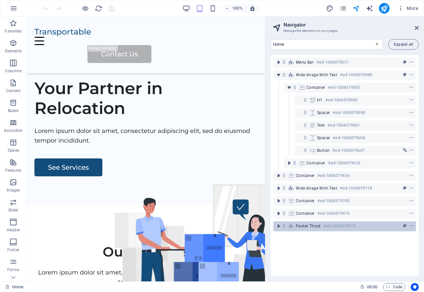
select select "footer"
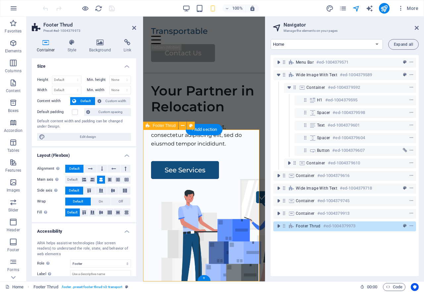
scroll to position [1915, 0]
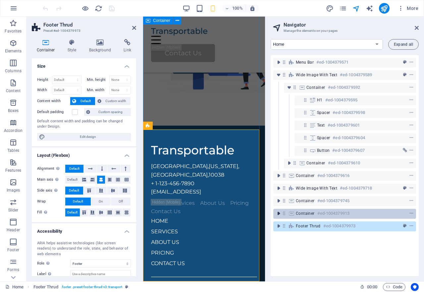
click at [279, 215] on icon "toggle-expand" at bounding box center [279, 213] width 7 height 7
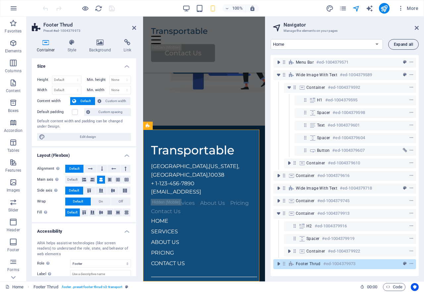
click at [405, 45] on span "Expand all" at bounding box center [403, 44] width 19 height 4
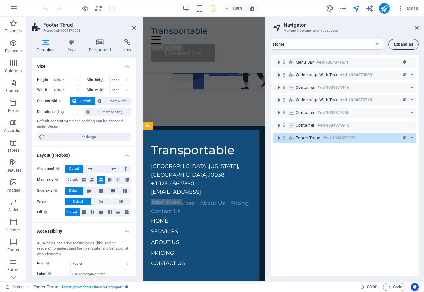
click at [405, 45] on span "Expand all" at bounding box center [403, 44] width 19 height 4
click at [406, 44] on span "Expand all" at bounding box center [403, 44] width 19 height 4
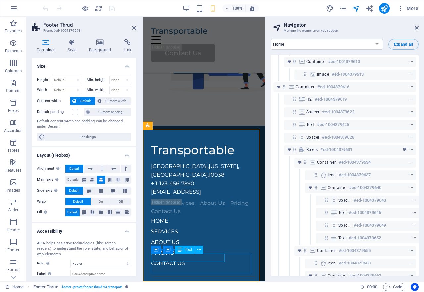
scroll to position [0, 0]
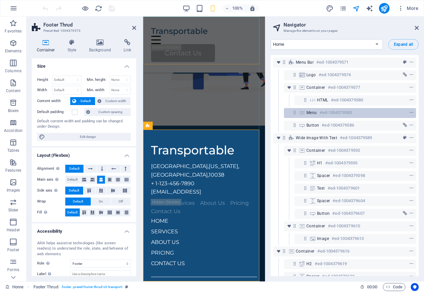
click at [304, 112] on icon at bounding box center [302, 112] width 7 height 5
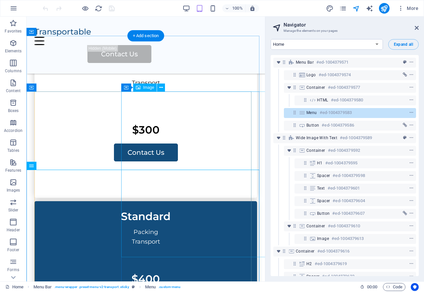
scroll to position [1262, 0]
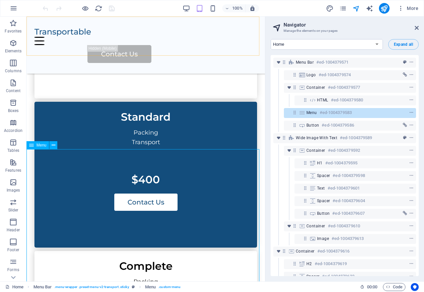
click at [38, 148] on div "Menu" at bounding box center [38, 145] width 23 height 8
click at [38, 148] on div "Drag here to replace the existing content. Press “Ctrl” if you want to create a…" at bounding box center [146, 149] width 239 height 265
select select
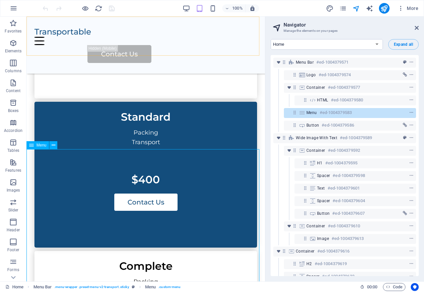
select select
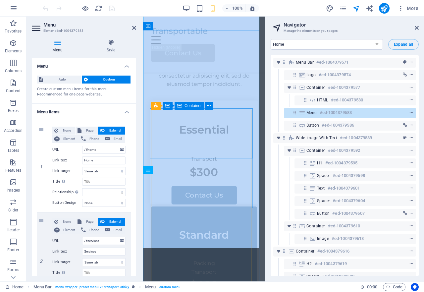
scroll to position [1104, 0]
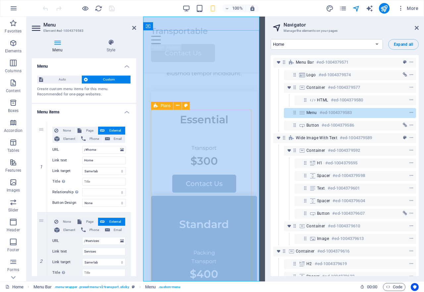
click at [162, 106] on span "Plans" at bounding box center [166, 106] width 10 height 4
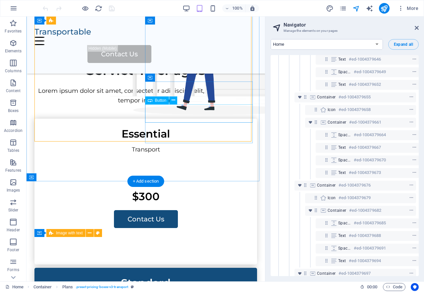
scroll to position [694, 0]
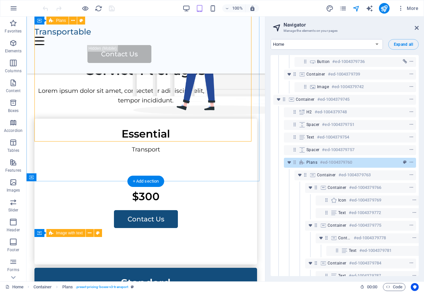
click at [334, 162] on h6 "#ed-1004379760" at bounding box center [336, 163] width 32 height 8
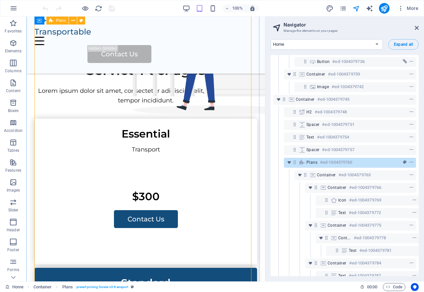
click at [334, 162] on h6 "#ed-1004379760" at bounding box center [336, 163] width 32 height 8
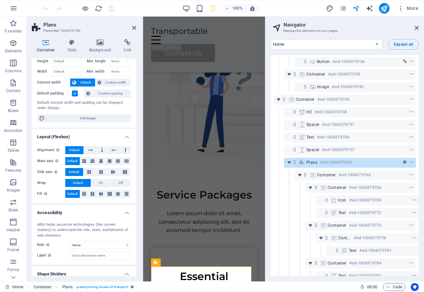
scroll to position [0, 0]
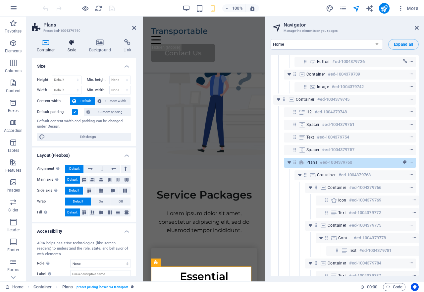
click at [72, 42] on icon at bounding box center [72, 42] width 19 height 7
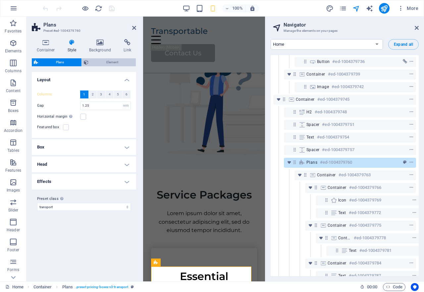
click at [97, 62] on span "Element" at bounding box center [112, 62] width 43 height 8
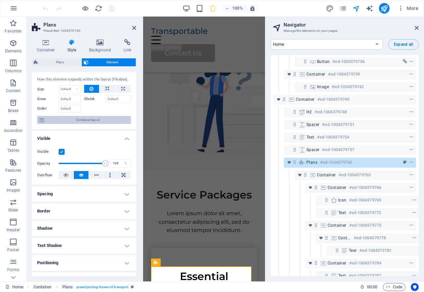
scroll to position [10, 0]
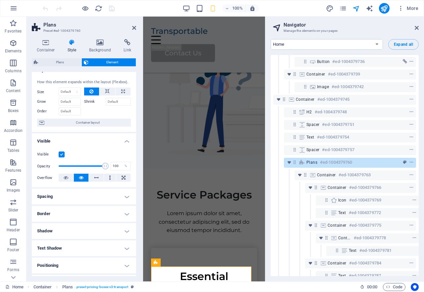
click at [61, 155] on label at bounding box center [62, 155] width 6 height 6
click at [0, 0] on input "Visible" at bounding box center [0, 0] width 0 height 0
click at [61, 155] on label at bounding box center [62, 155] width 6 height 6
click at [0, 0] on input "Visible" at bounding box center [0, 0] width 0 height 0
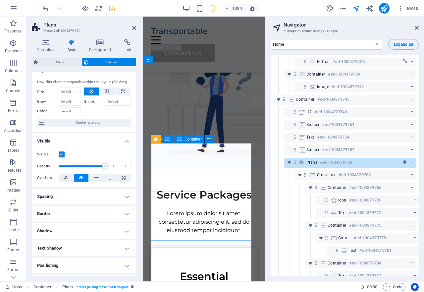
scroll to position [1080, 0]
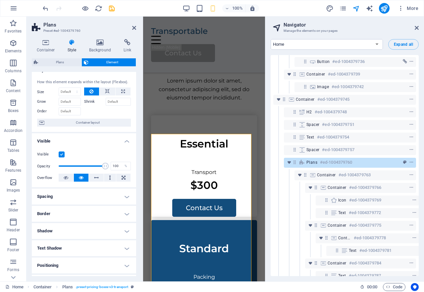
click at [62, 154] on label at bounding box center [62, 155] width 6 height 6
click at [0, 0] on input "Visible" at bounding box center [0, 0] width 0 height 0
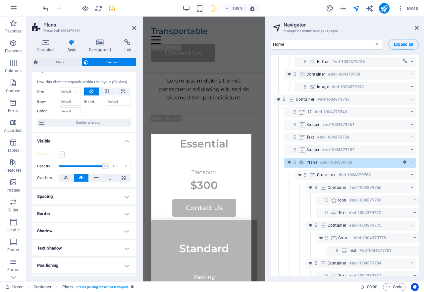
click at [62, 154] on label at bounding box center [62, 155] width 6 height 6
click at [0, 0] on input "Visible" at bounding box center [0, 0] width 0 height 0
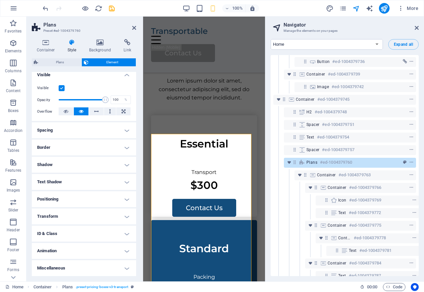
scroll to position [0, 0]
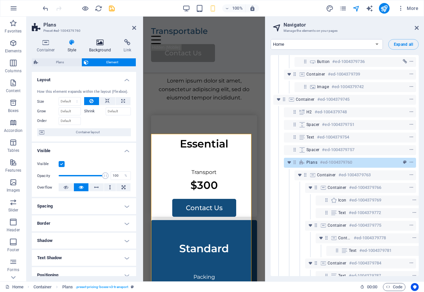
click at [98, 44] on icon at bounding box center [100, 42] width 32 height 7
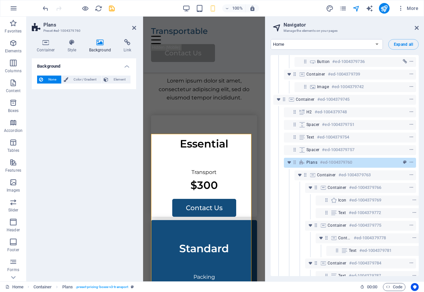
click at [97, 44] on icon at bounding box center [100, 42] width 32 height 7
click at [81, 81] on span "Color / Gradient" at bounding box center [84, 80] width 29 height 8
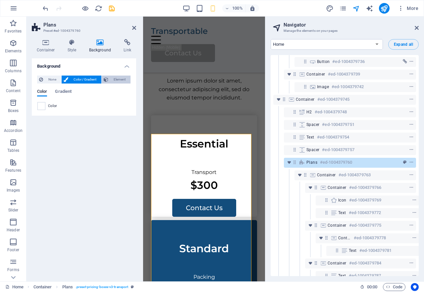
click at [111, 81] on span "Element" at bounding box center [119, 80] width 18 height 8
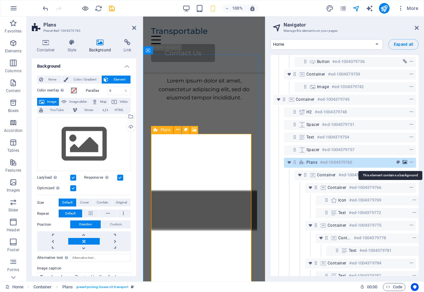
click at [407, 162] on span "background" at bounding box center [405, 162] width 7 height 5
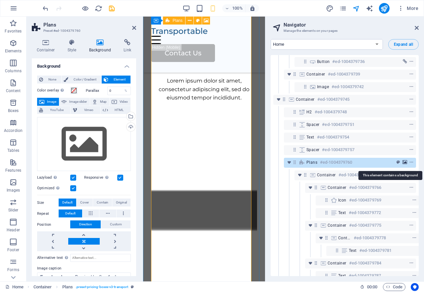
scroll to position [1300, 0]
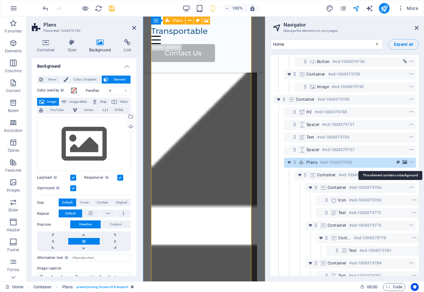
click at [404, 162] on icon "background" at bounding box center [405, 162] width 5 height 5
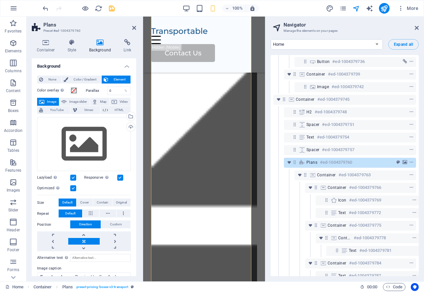
click at [46, 104] on button "Image" at bounding box center [48, 102] width 22 height 8
click at [48, 47] on h4 "Container" at bounding box center [47, 46] width 31 height 14
